Goal: Navigation & Orientation: Understand site structure

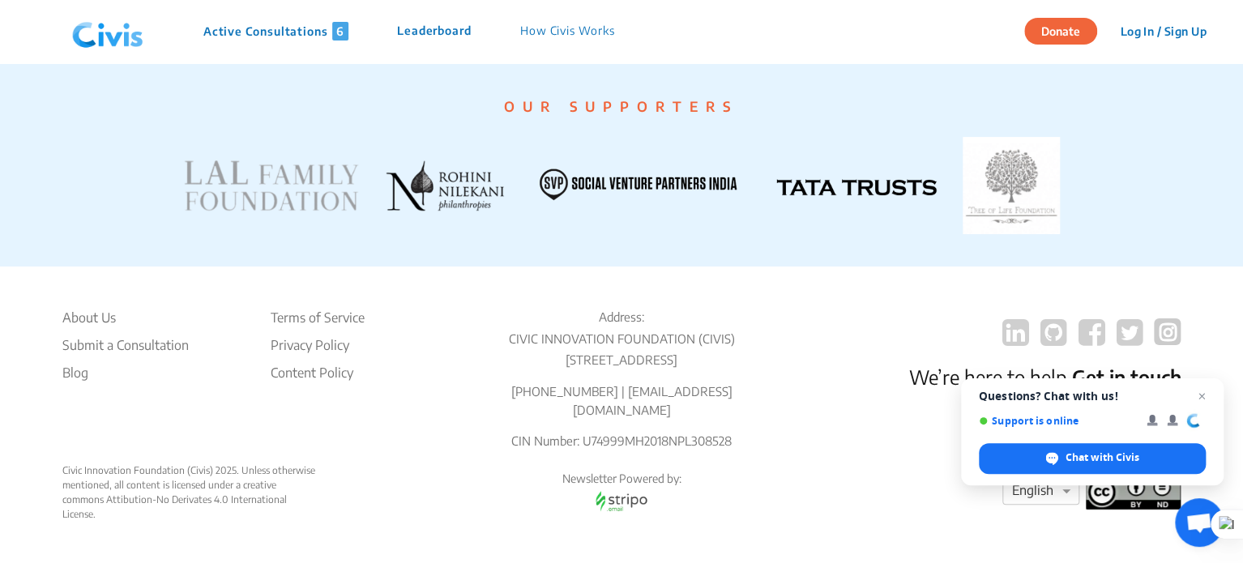
scroll to position [3160, 0]
click at [243, 28] on p "Active Consultations 6" at bounding box center [275, 31] width 145 height 19
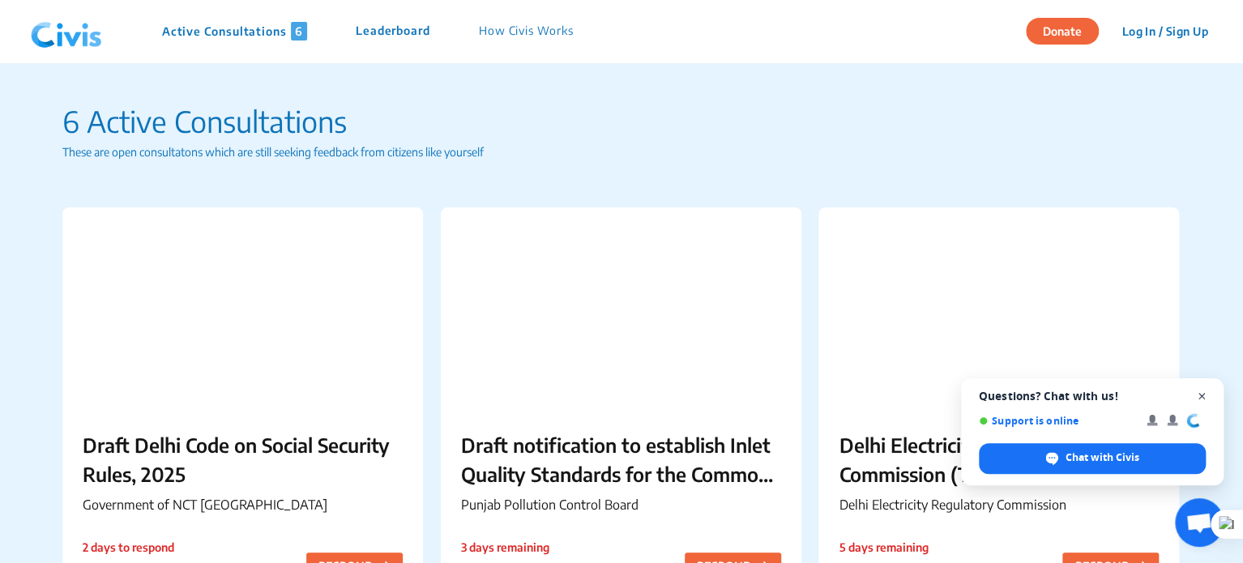
click at [1198, 395] on span "Close chat" at bounding box center [1202, 396] width 20 height 20
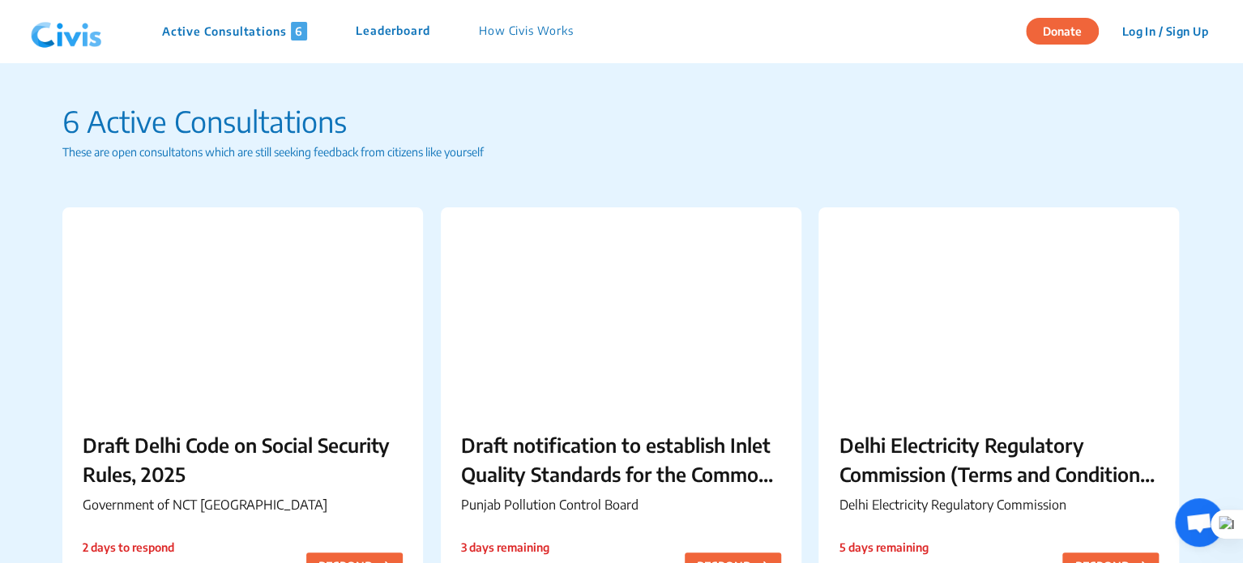
click at [386, 28] on p "Leaderboard" at bounding box center [393, 31] width 75 height 19
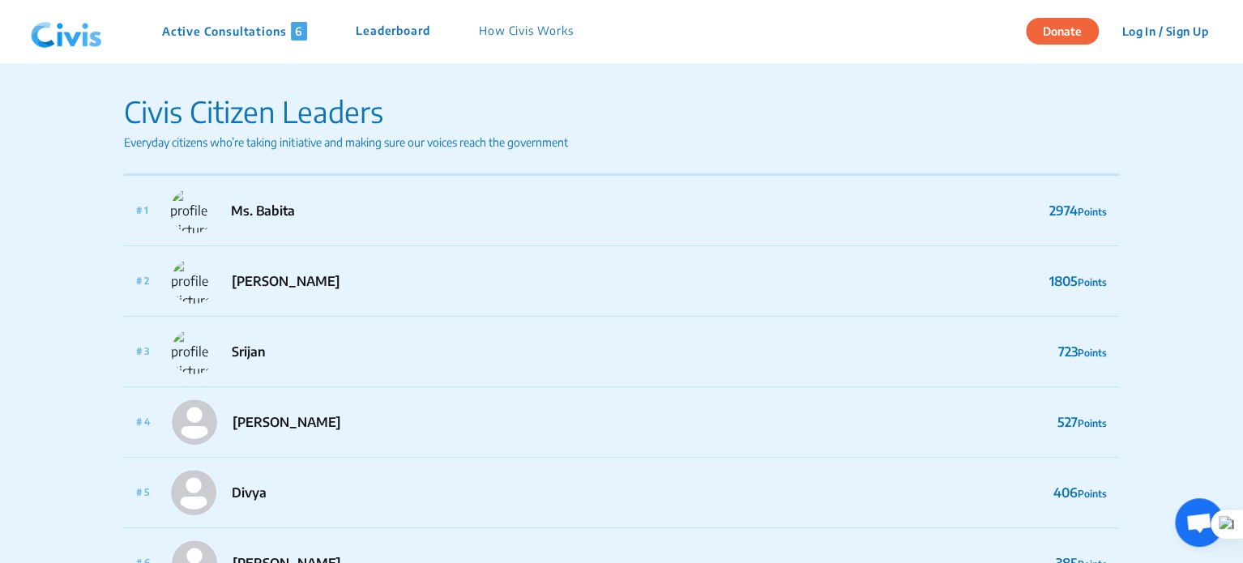
click at [535, 35] on p "How Civis Works" at bounding box center [526, 31] width 95 height 19
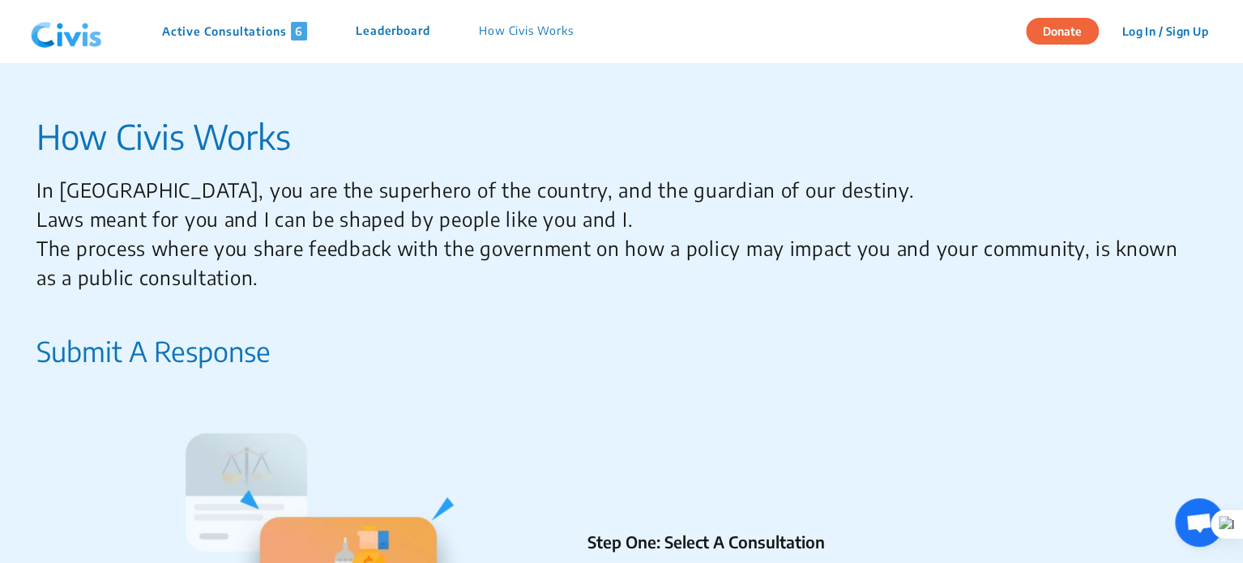
click at [140, 355] on p "Submit A Response" at bounding box center [153, 351] width 234 height 41
click at [62, 32] on img at bounding box center [66, 31] width 84 height 49
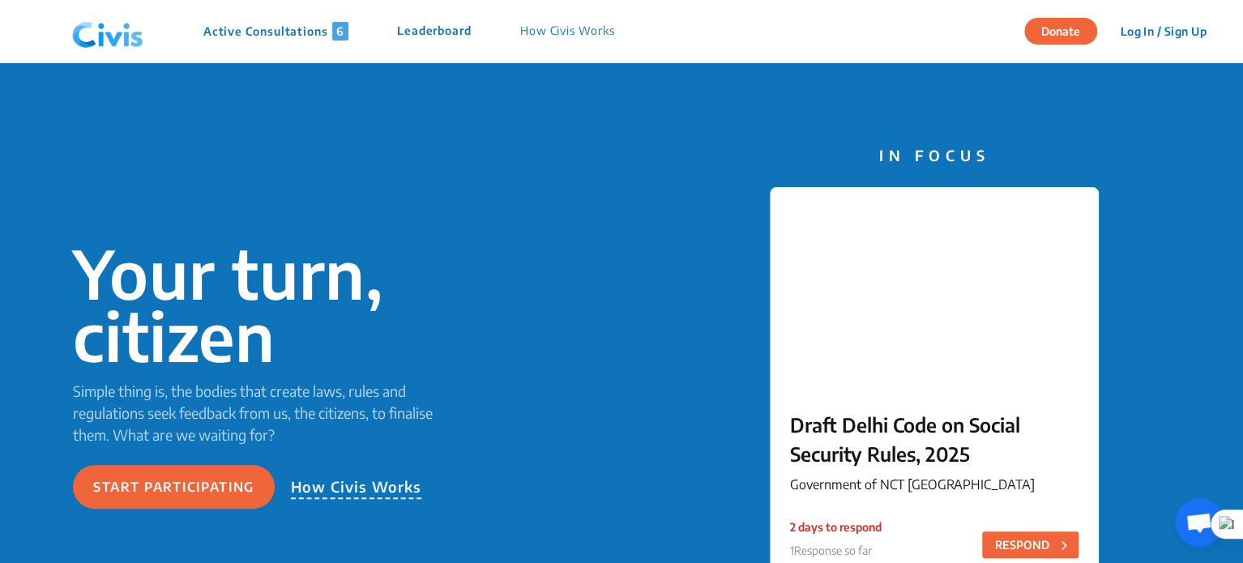
click at [62, 32] on nav "Active Consultations 6 Leaderboard How Civis Works Donate Log In / Sign Up Sign…" at bounding box center [621, 31] width 1243 height 62
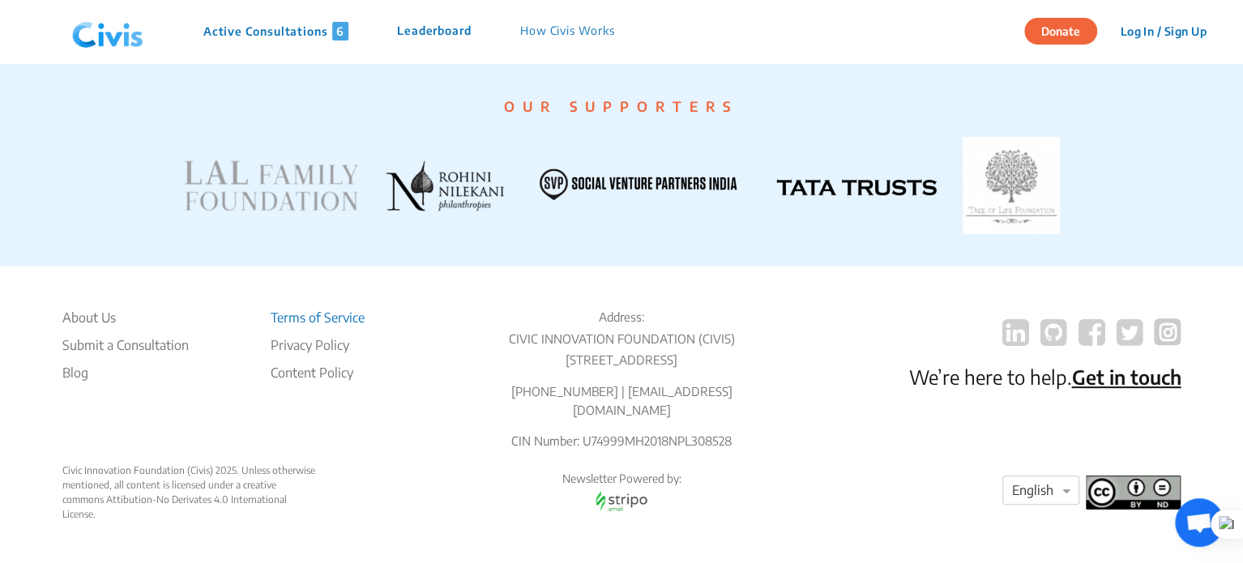
scroll to position [3261, 0]
click at [99, 319] on li "About Us" at bounding box center [125, 317] width 126 height 19
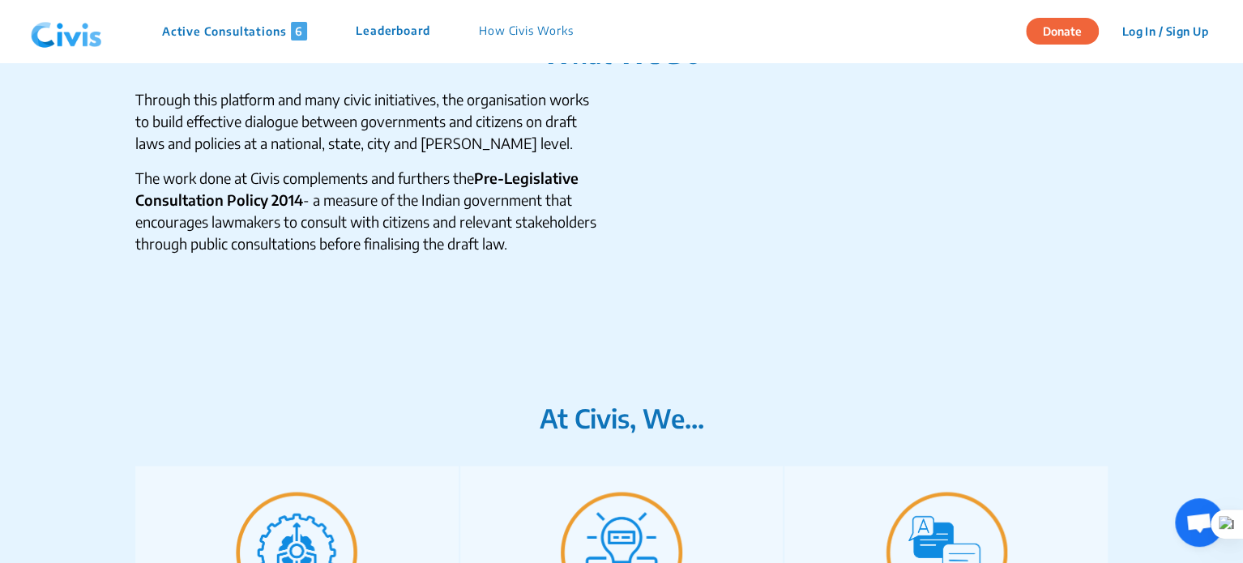
scroll to position [547, 0]
